Goal: Understand process/instructions

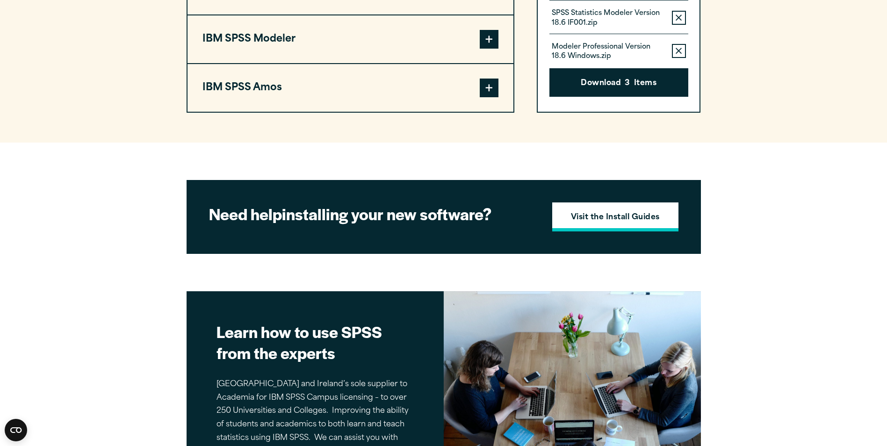
click at [624, 225] on link "Visit the Install Guides" at bounding box center [615, 216] width 126 height 29
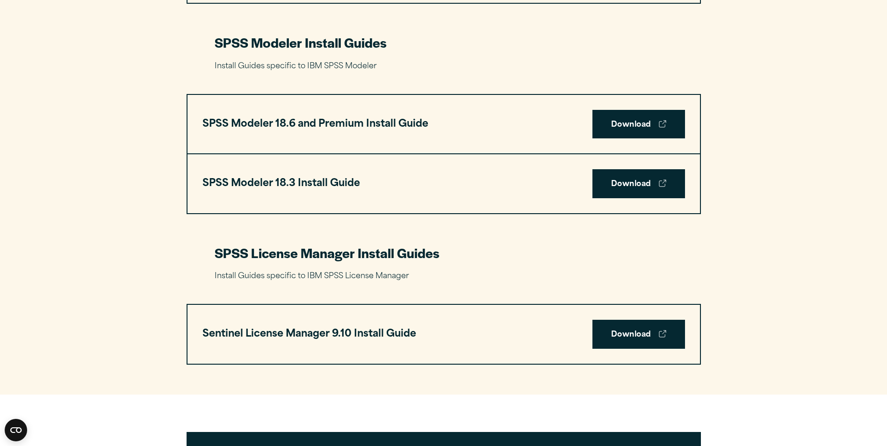
scroll to position [1671, 0]
